Goal: Task Accomplishment & Management: Manage account settings

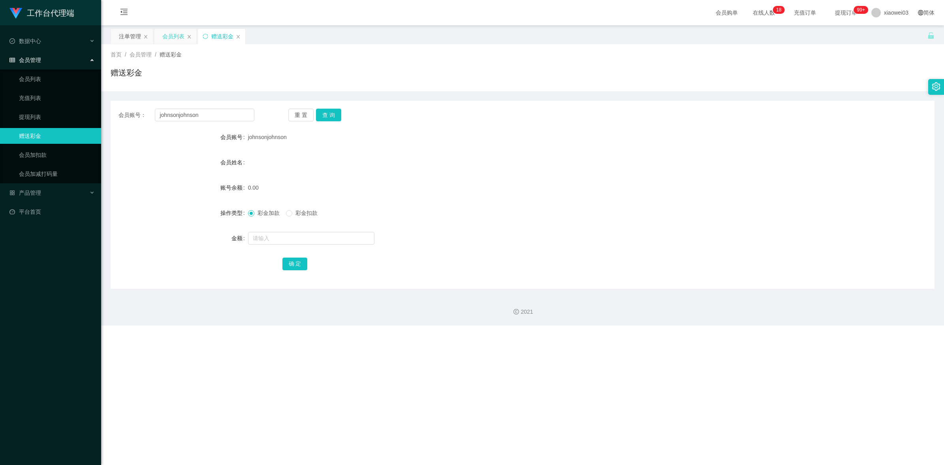
click at [177, 37] on div "会员列表" at bounding box center [173, 36] width 22 height 15
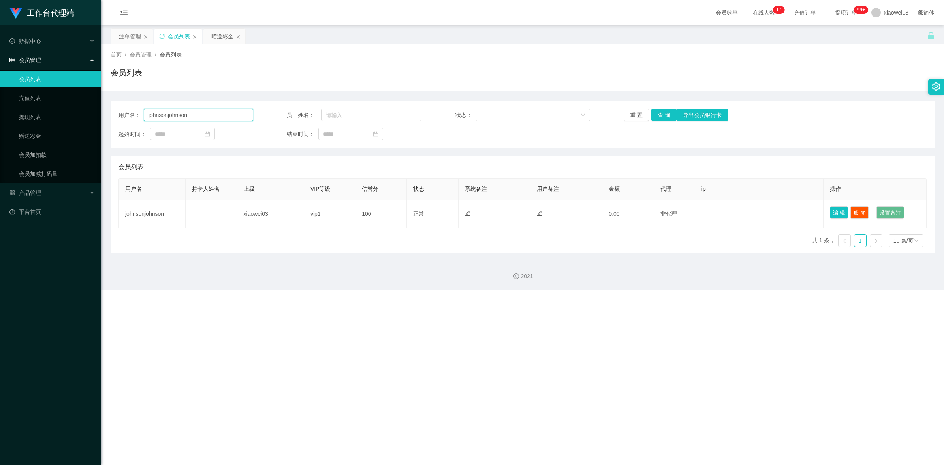
click at [198, 117] on input "johnsonjohnson" at bounding box center [198, 115] width 109 height 13
paste input "Limchengyee"
type input "Limchengyee"
drag, startPoint x: 667, startPoint y: 115, endPoint x: 562, endPoint y: 166, distance: 116.4
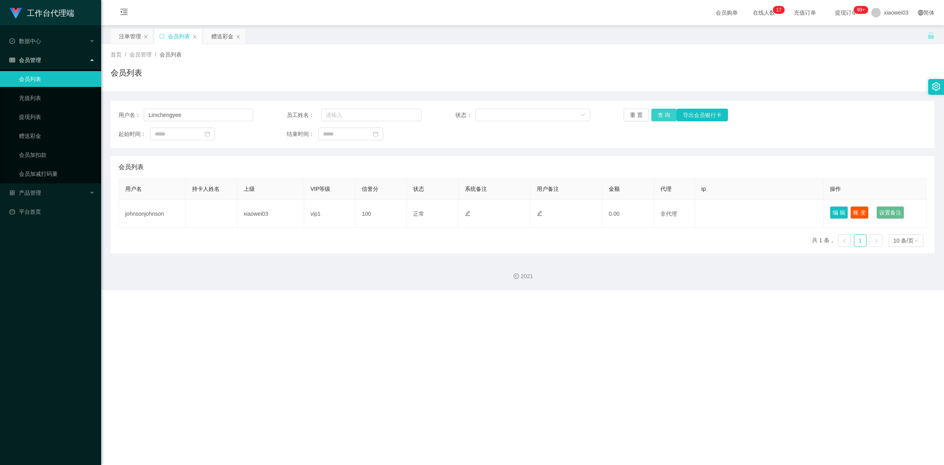
click at [667, 115] on button "查 询" at bounding box center [663, 115] width 25 height 13
click at [41, 115] on link "提现列表" at bounding box center [57, 117] width 76 height 16
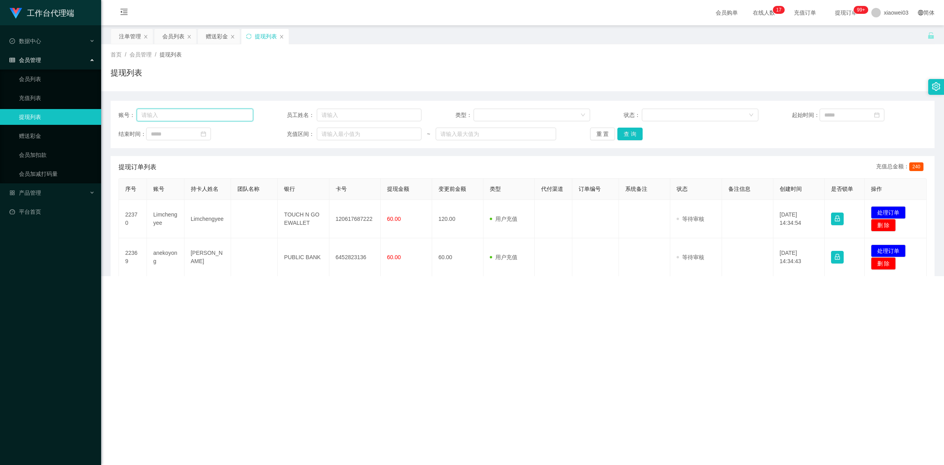
click at [190, 113] on input "text" at bounding box center [195, 115] width 117 height 13
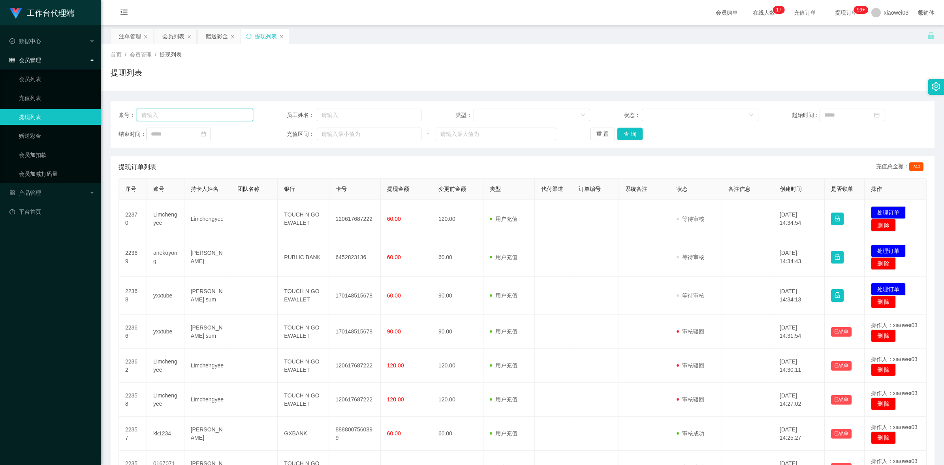
click at [190, 113] on input "text" at bounding box center [195, 115] width 117 height 13
paste input "Limchengyee"
type input "Limchengyee"
drag, startPoint x: 628, startPoint y: 132, endPoint x: 607, endPoint y: 133, distance: 21.8
click at [628, 132] on button "查 询" at bounding box center [629, 134] width 25 height 13
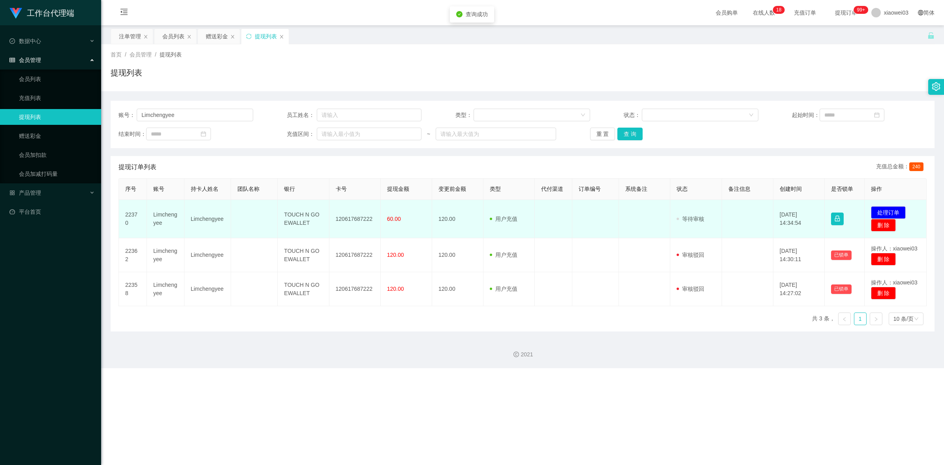
click at [348, 216] on td "120617687222" at bounding box center [354, 219] width 51 height 38
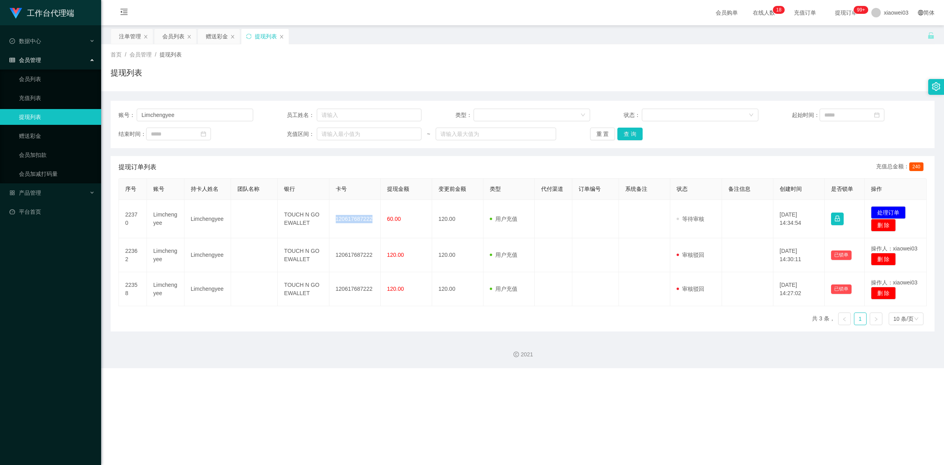
copy td "120617687222"
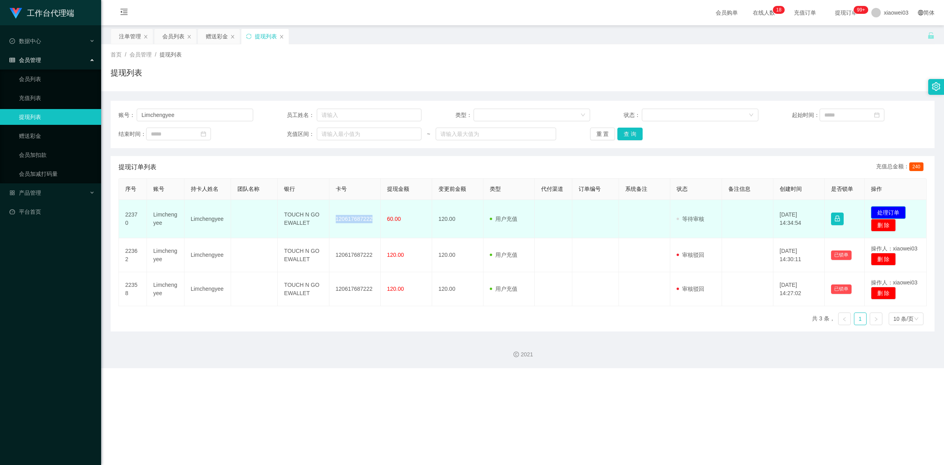
click at [883, 211] on button "处理订单" at bounding box center [888, 212] width 35 height 13
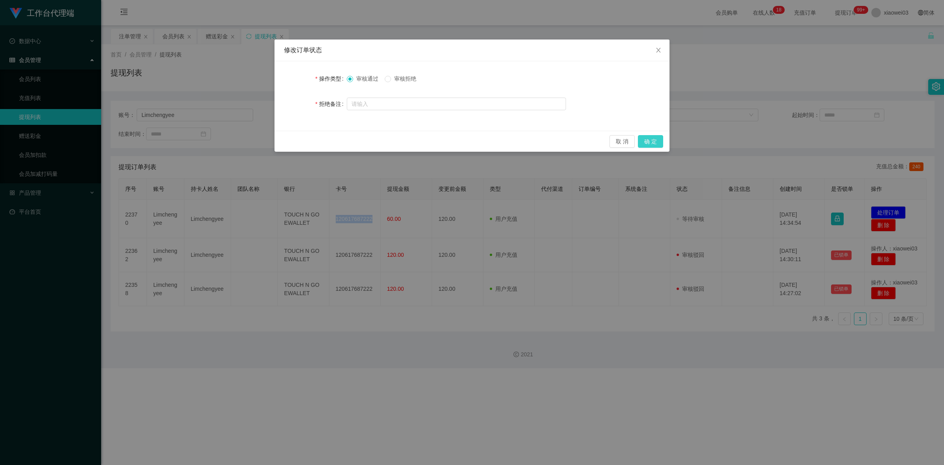
click at [652, 139] on button "确 定" at bounding box center [650, 141] width 25 height 13
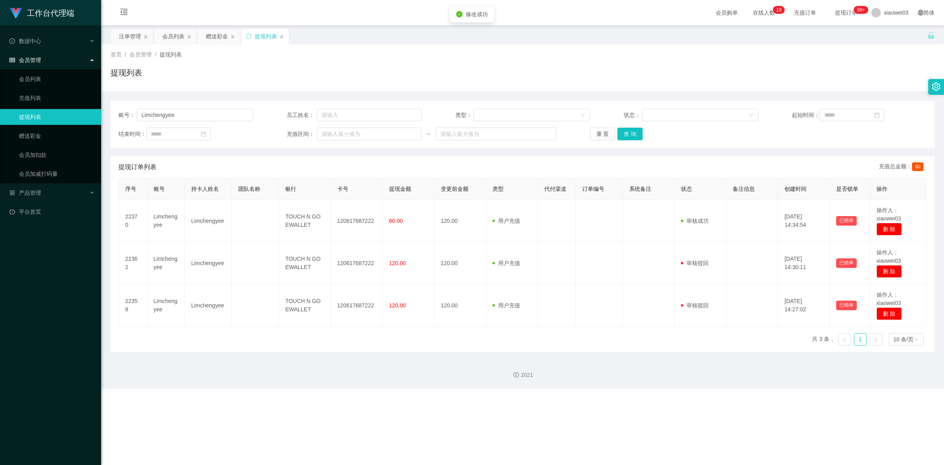
click at [548, 384] on div "2021" at bounding box center [522, 370] width 843 height 37
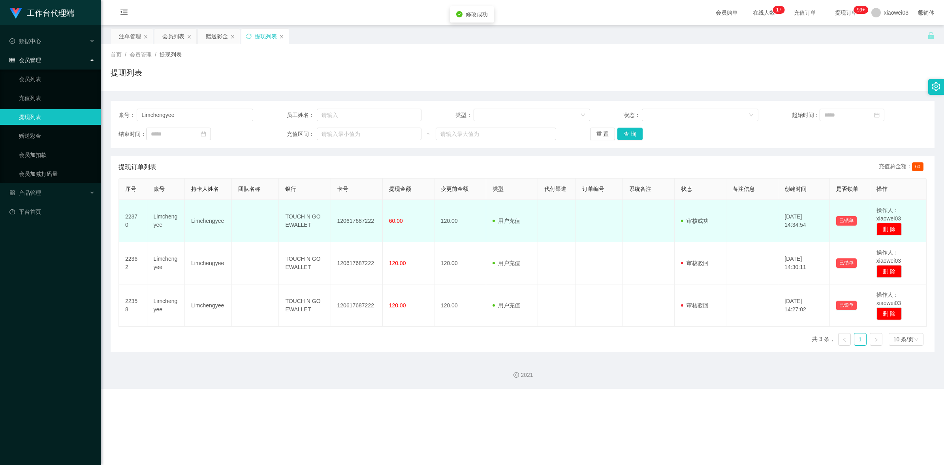
click at [350, 220] on td "120617687222" at bounding box center [357, 221] width 52 height 42
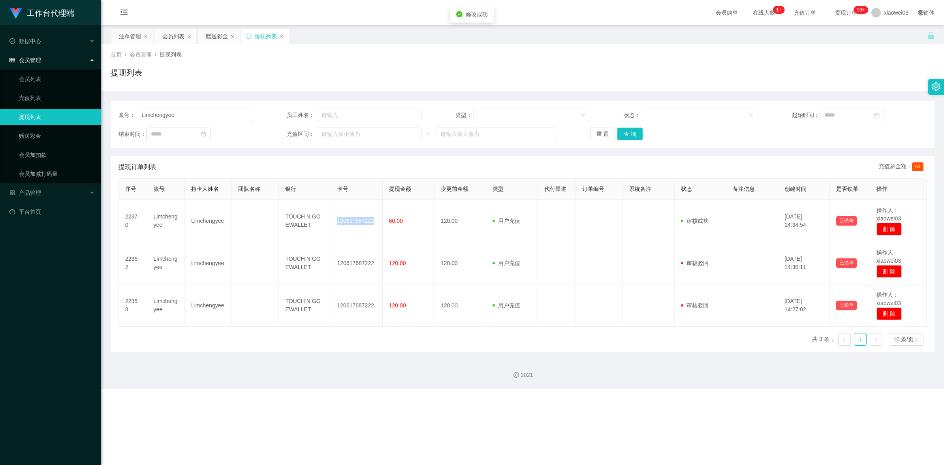
copy td "120617687222"
click at [217, 40] on div "赠送彩金" at bounding box center [217, 36] width 22 height 15
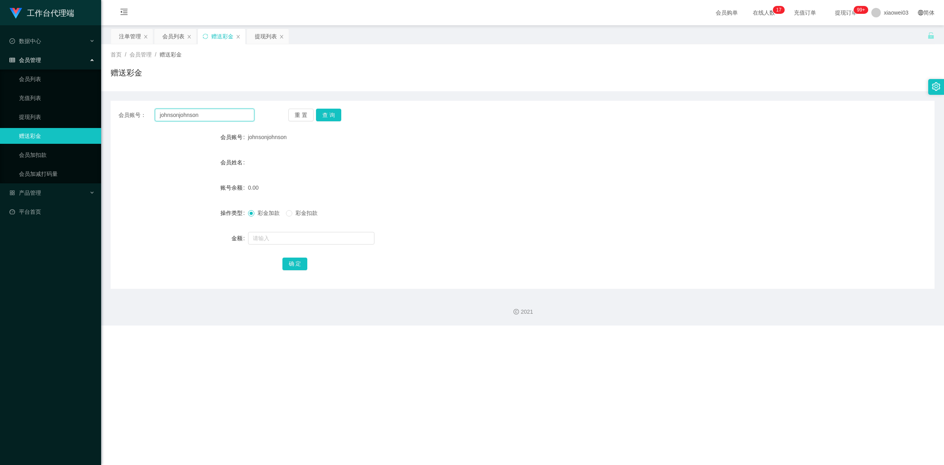
click at [212, 109] on input "johnsonjohnson" at bounding box center [205, 115] width 100 height 13
paste input "120617687222"
type input "120617687222"
drag, startPoint x: 317, startPoint y: 118, endPoint x: 326, endPoint y: 118, distance: 9.5
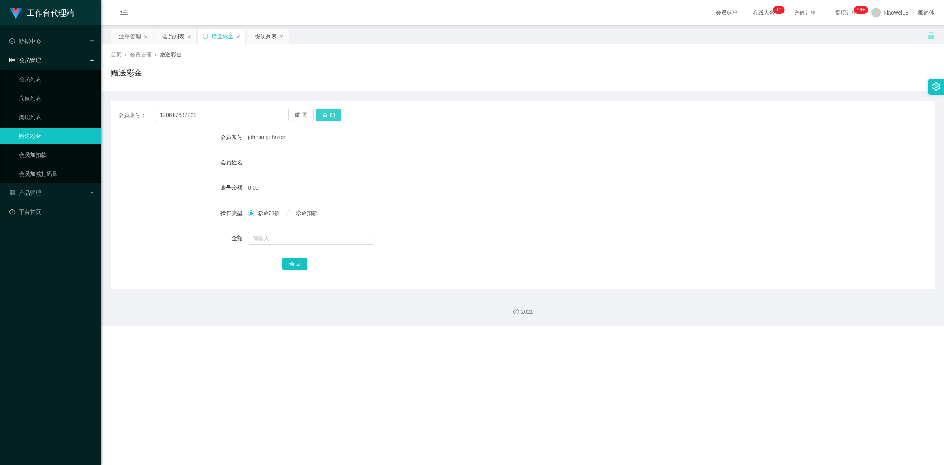
click at [317, 118] on button "查 询" at bounding box center [328, 115] width 25 height 13
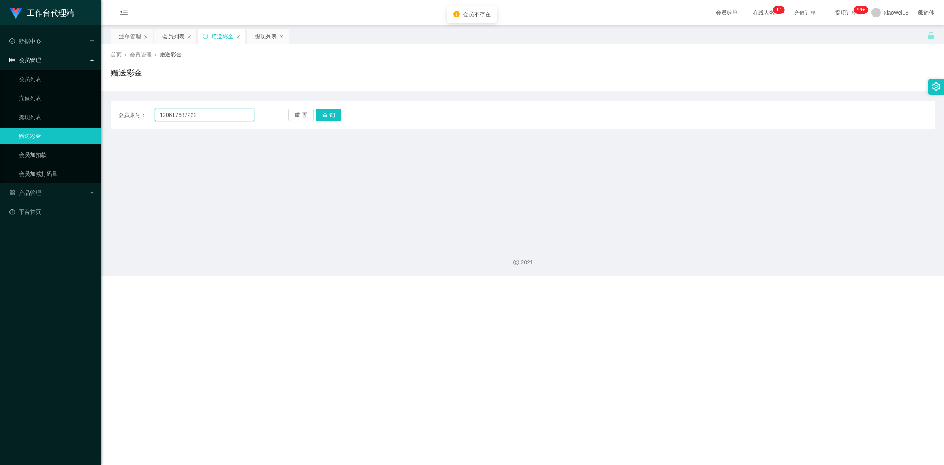
click at [218, 117] on input "120617687222" at bounding box center [205, 115] width 100 height 13
click at [248, 38] on div "提现列表" at bounding box center [268, 36] width 42 height 15
click at [260, 38] on div "提现列表" at bounding box center [266, 36] width 22 height 15
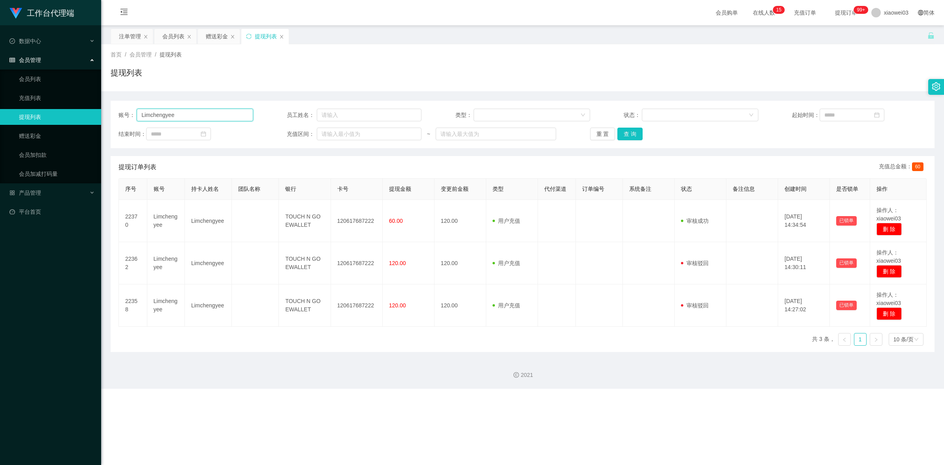
click at [96, 94] on section "工作台代理端 数据中心 会员管理 会员列表 充值列表 提现列表 赠送彩金 会员加扣款 会员加减打码量 产品管理 开奖记录 注单管理 产品列表 即时注单 产品预…" at bounding box center [472, 194] width 944 height 389
click at [222, 38] on div "赠送彩金" at bounding box center [217, 36] width 22 height 15
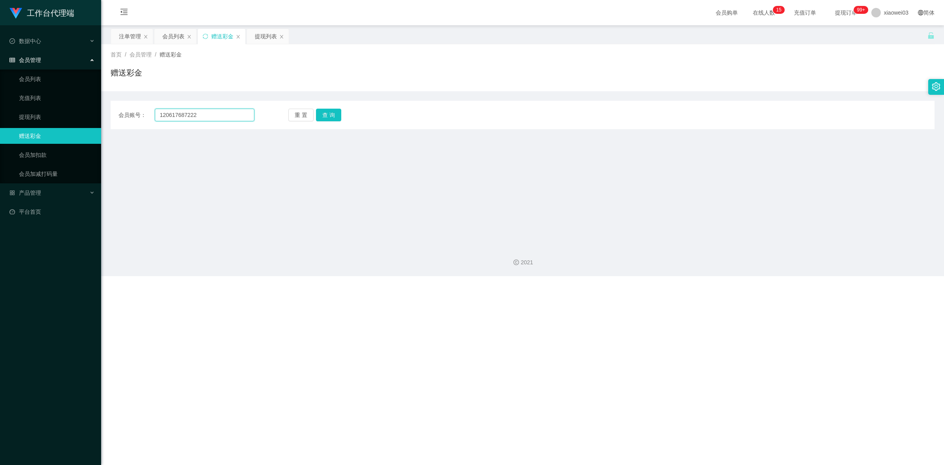
click at [229, 117] on input "120617687222" at bounding box center [205, 115] width 100 height 13
paste input "Limchengyee"
type input "Limchengyee"
click at [321, 117] on button "查 询" at bounding box center [328, 115] width 25 height 13
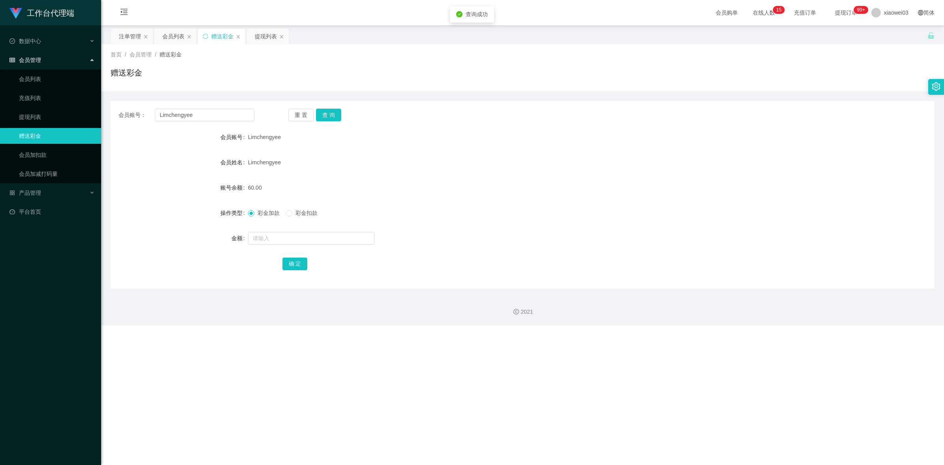
click at [299, 214] on span "彩金扣款" at bounding box center [306, 213] width 28 height 6
click at [285, 232] on input "text" at bounding box center [311, 238] width 126 height 13
type input "60"
drag, startPoint x: 291, startPoint y: 261, endPoint x: 414, endPoint y: 231, distance: 126.7
click at [291, 261] on button "确 定" at bounding box center [294, 264] width 25 height 13
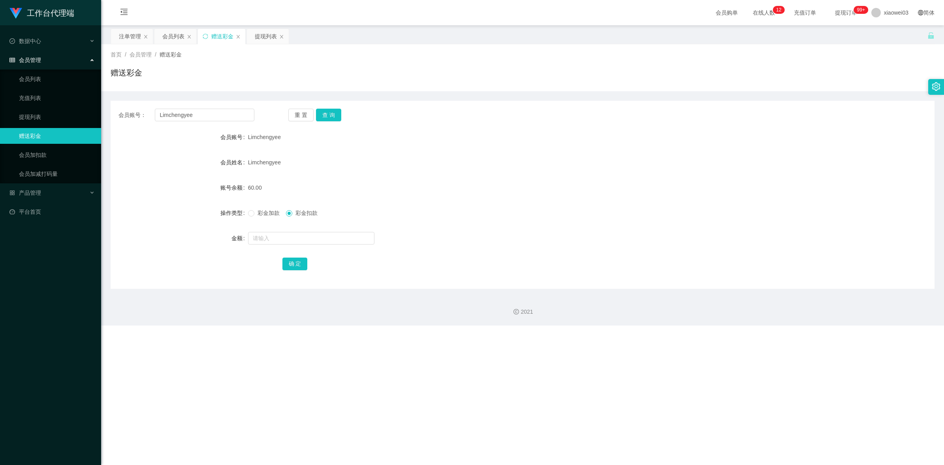
click at [545, 194] on div "60.00" at bounding box center [488, 188] width 481 height 16
click at [267, 40] on div "提现列表" at bounding box center [266, 36] width 22 height 15
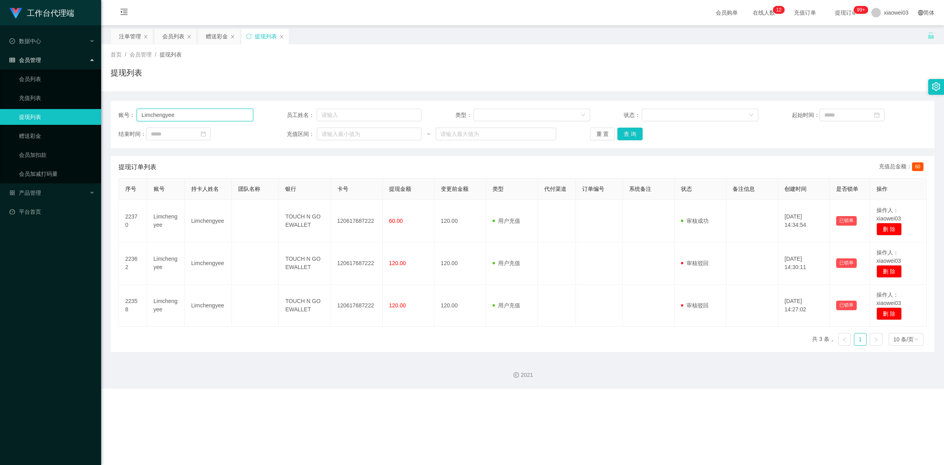
click at [219, 118] on input "Limchengyee" at bounding box center [195, 115] width 117 height 13
paste input "BryonP"
click at [640, 129] on button "查 询" at bounding box center [629, 134] width 25 height 13
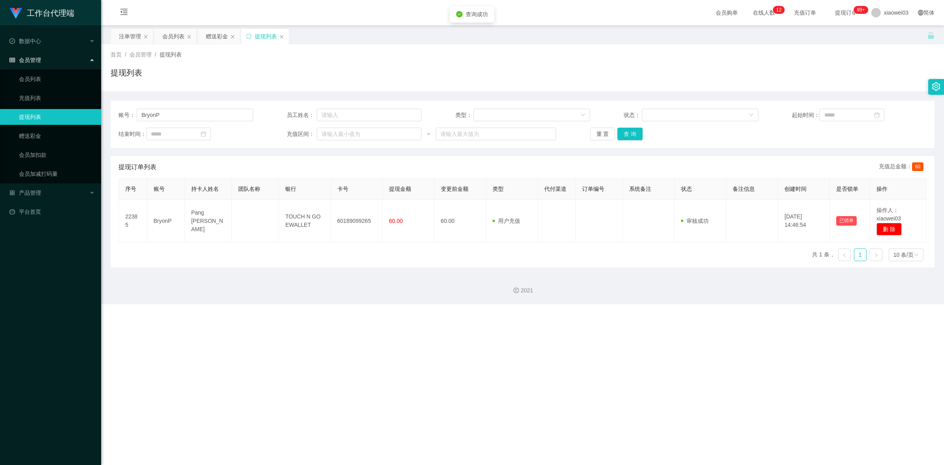
click at [357, 380] on div "工作台代理端 数据中心 会员管理 会员列表 充值列表 提现列表 赠送彩金 会员加扣款 会员加减打码量 产品管理 开奖记录 注单管理 产品列表 即时注单 产品预…" at bounding box center [472, 232] width 944 height 465
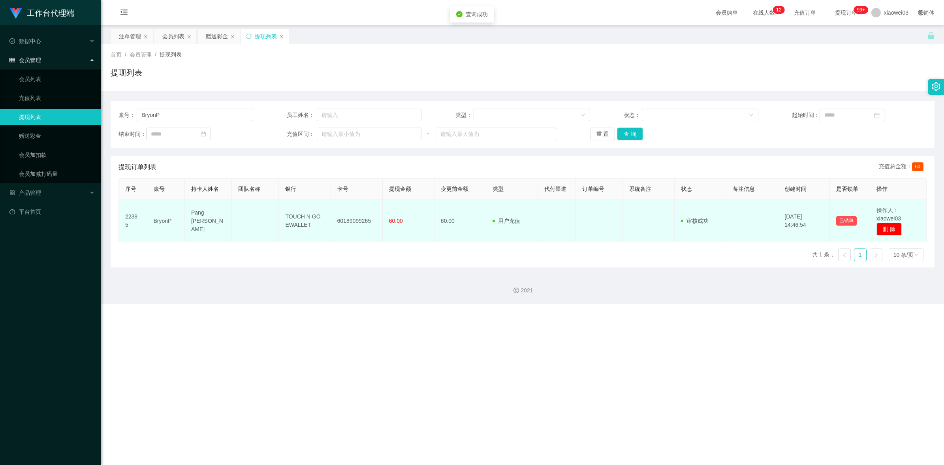
click at [362, 220] on td "60189099265" at bounding box center [357, 221] width 52 height 42
copy td "60189099265"
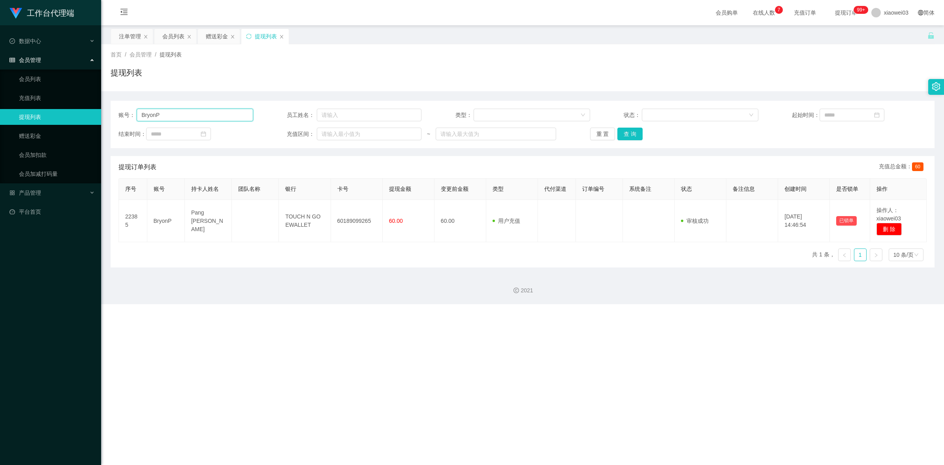
click at [196, 119] on input "BryonP" at bounding box center [195, 115] width 117 height 13
paste input "limchaihoon123"
type input "limchaihoon123"
click at [632, 131] on button "查 询" at bounding box center [629, 134] width 25 height 13
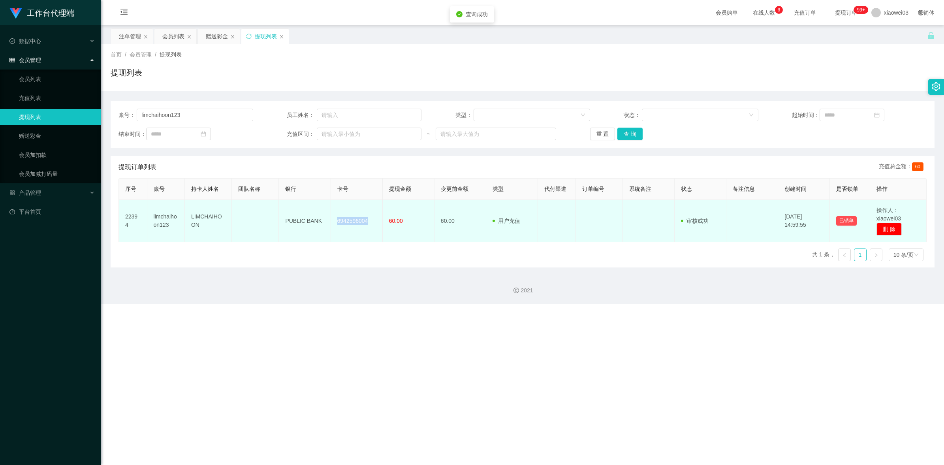
drag, startPoint x: 366, startPoint y: 220, endPoint x: 335, endPoint y: 222, distance: 31.3
click at [335, 222] on td "6942596004" at bounding box center [357, 221] width 52 height 42
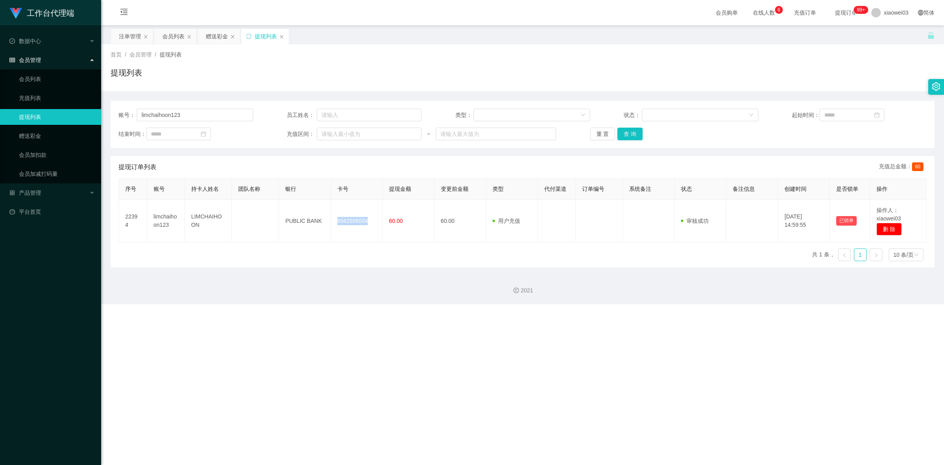
copy td "6942596004"
